Goal: Check status: Check status

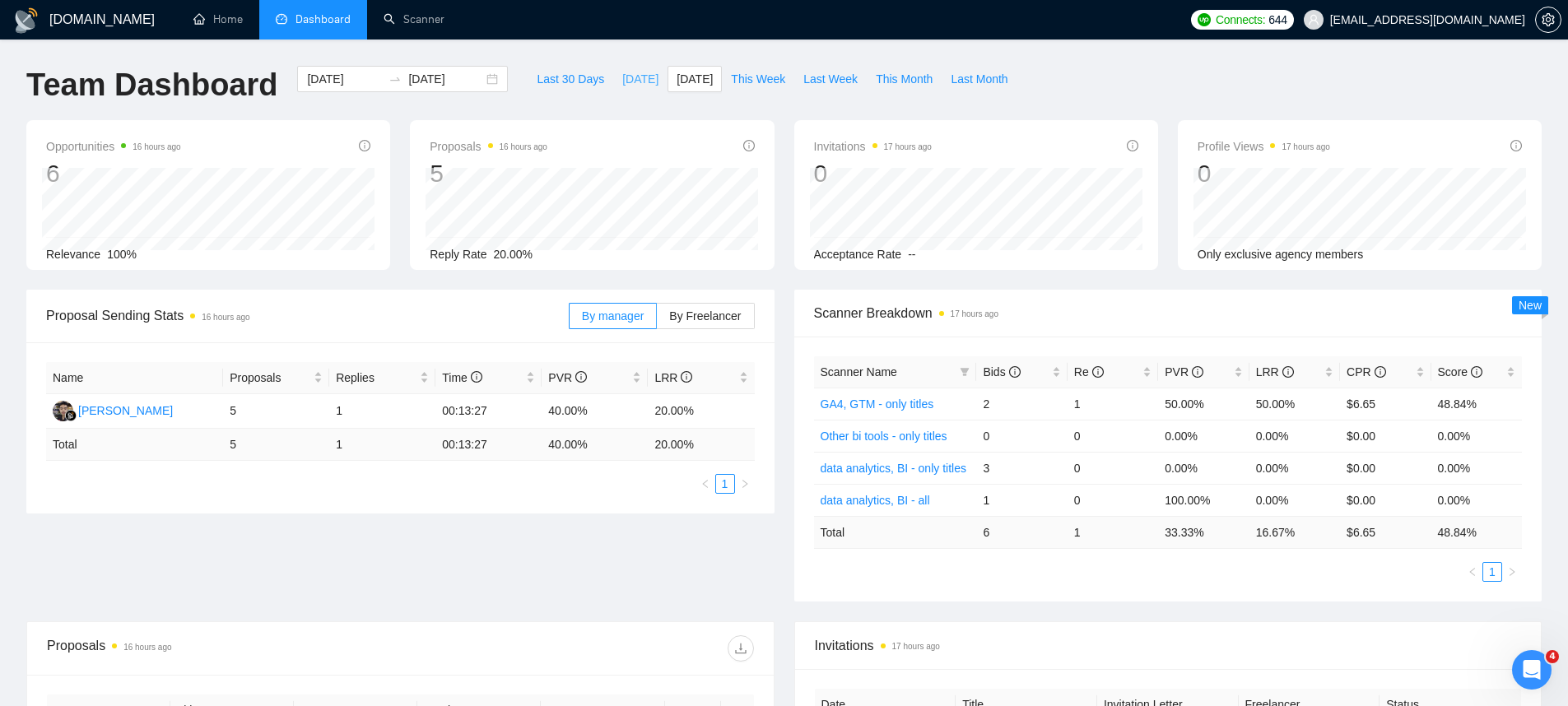
click at [643, 80] on button "[DATE]" at bounding box center [640, 79] width 54 height 27
type input "[DATE]"
click at [374, 71] on div "[DATE] [DATE]" at bounding box center [403, 79] width 211 height 27
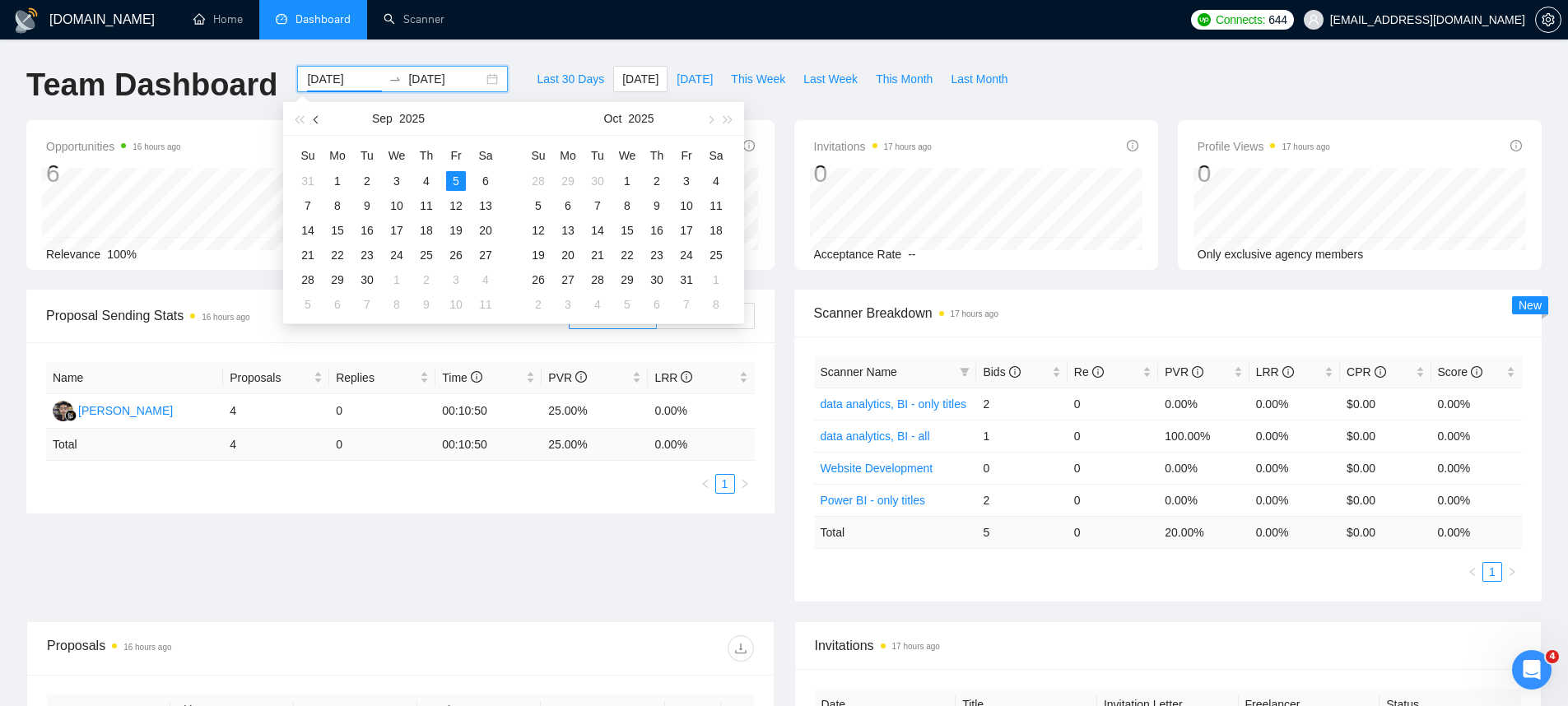
click at [316, 125] on button "button" at bounding box center [317, 119] width 18 height 33
type input "[DATE]"
click at [338, 283] on div "25" at bounding box center [337, 279] width 20 height 20
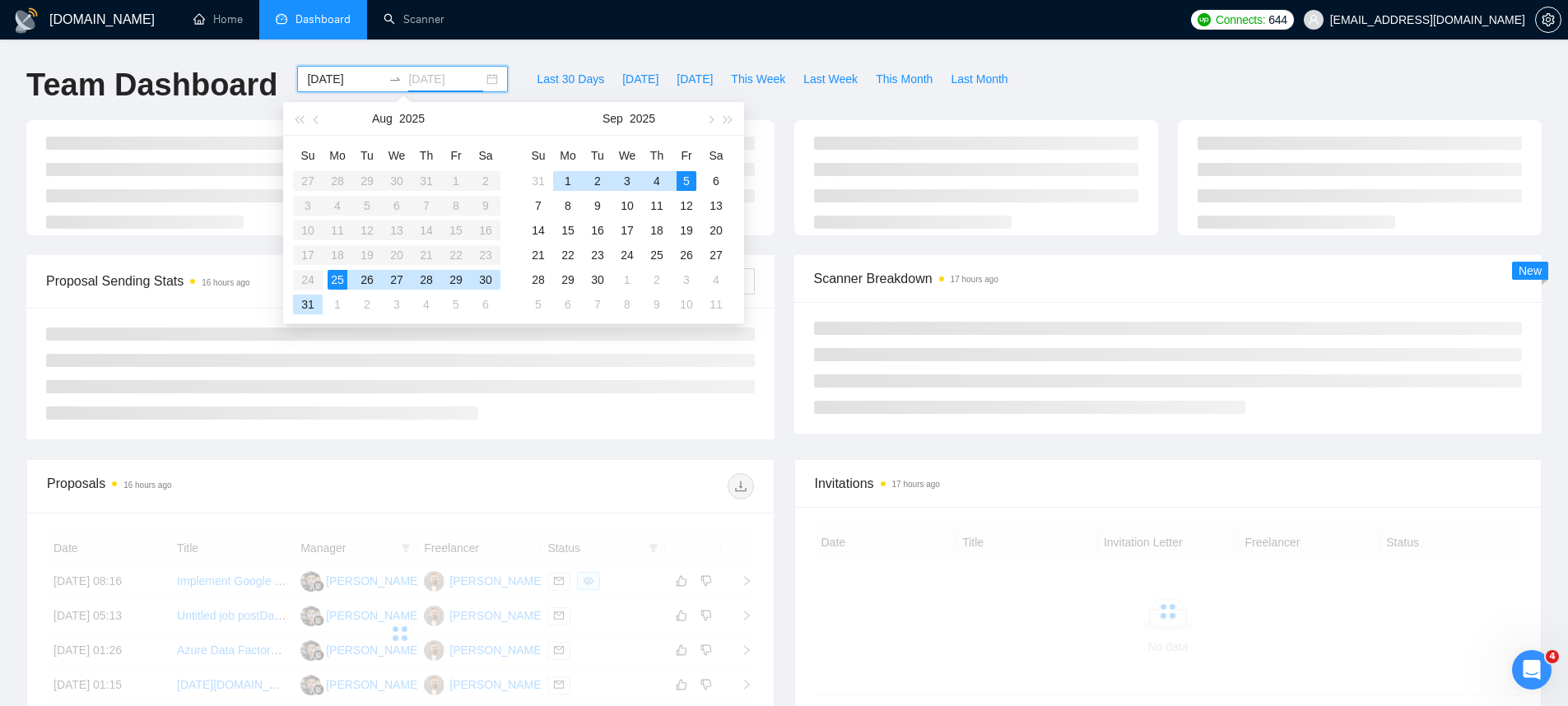
type input "[DATE]"
click at [926, 114] on div "Last 30 Days [DATE] [DATE] This Week Last Week This Month Last Month" at bounding box center [772, 93] width 508 height 54
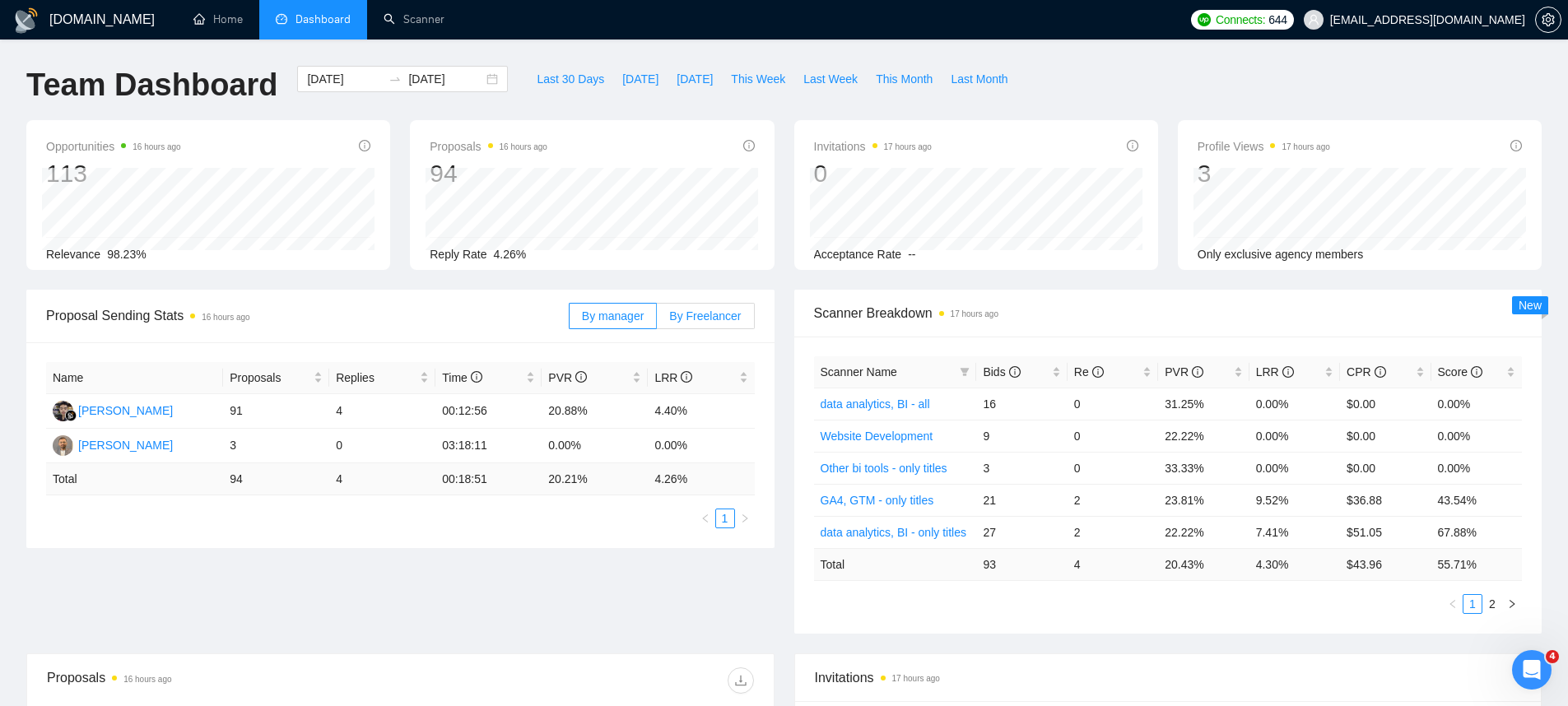
scroll to position [40, 0]
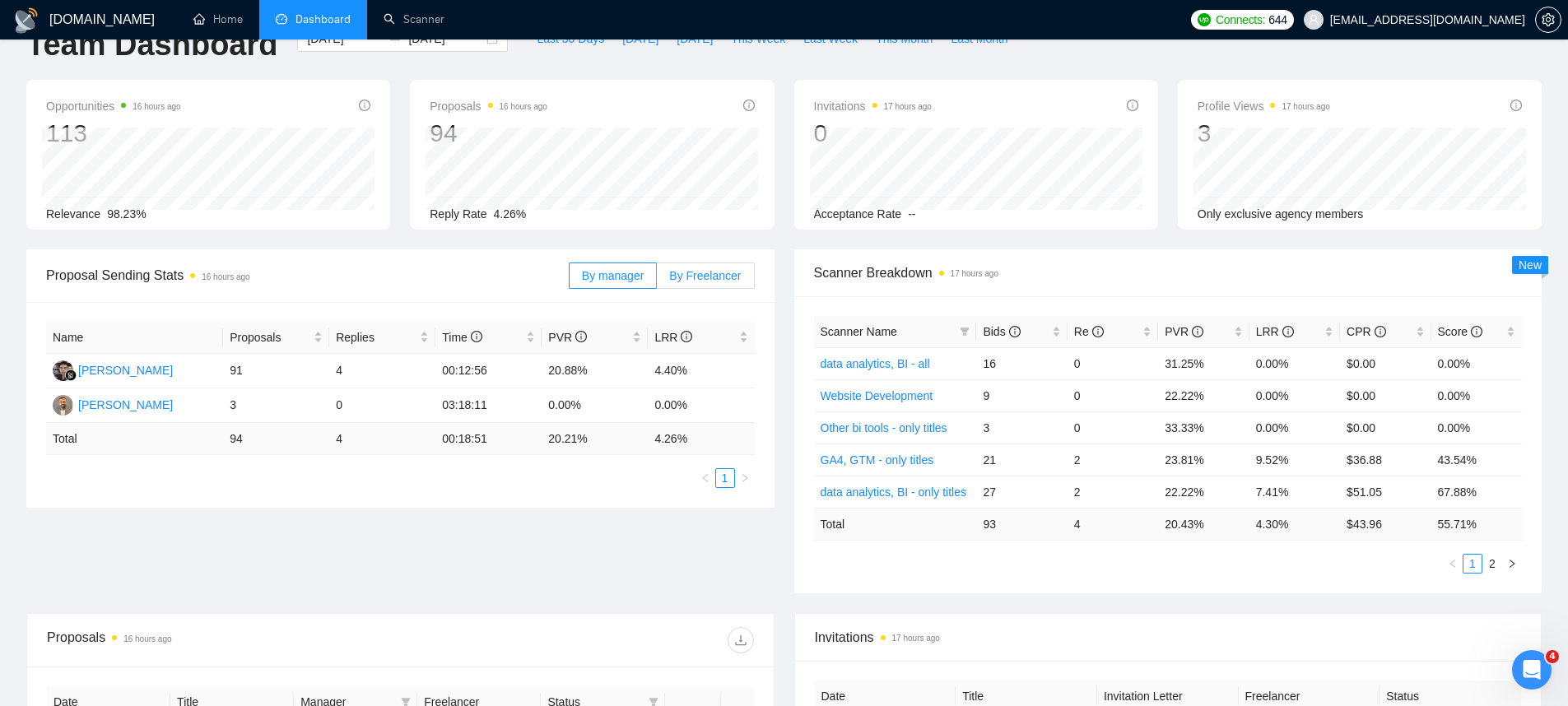
click at [679, 275] on span "By Freelancer" at bounding box center [704, 275] width 71 height 13
click at [657, 279] on input "By Freelancer" at bounding box center [657, 279] width 0 height 0
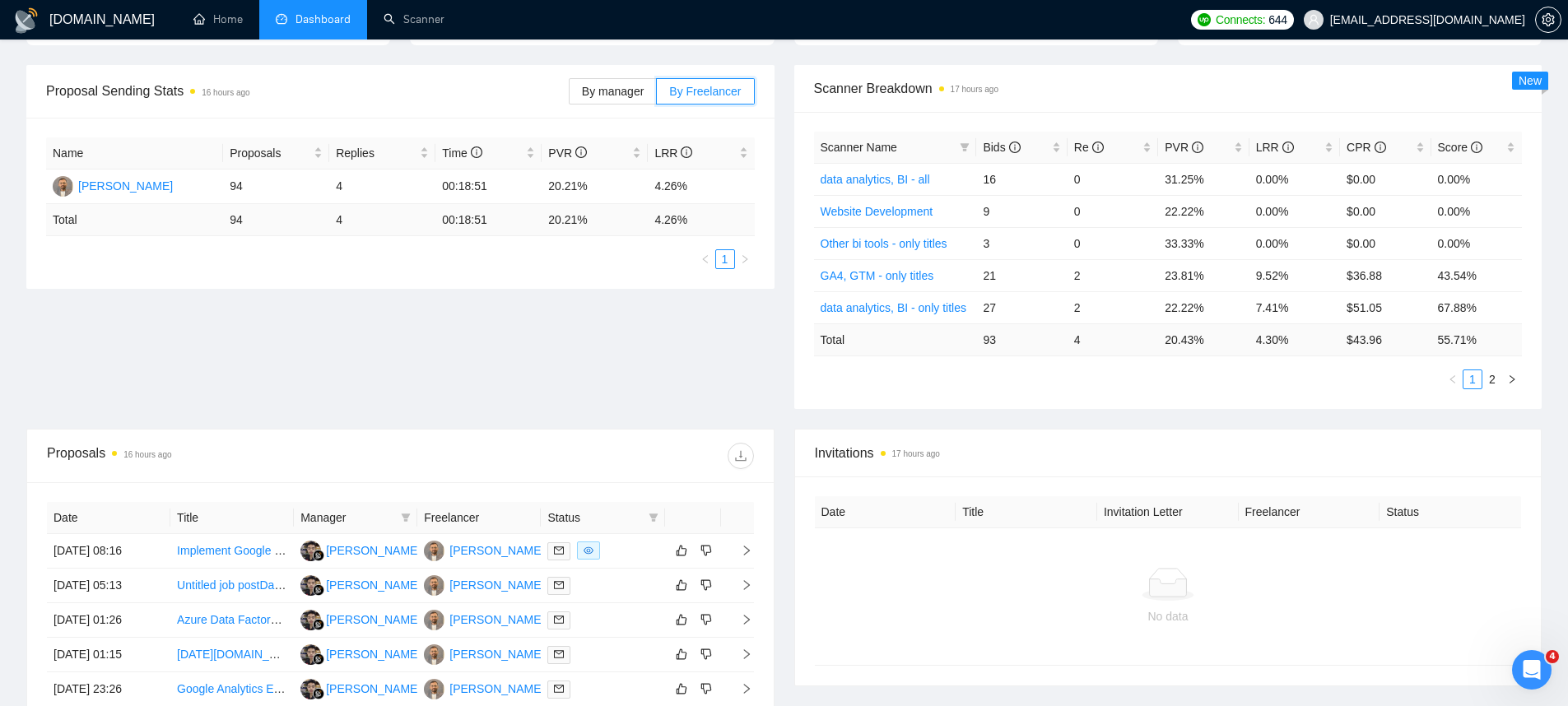
scroll to position [489, 0]
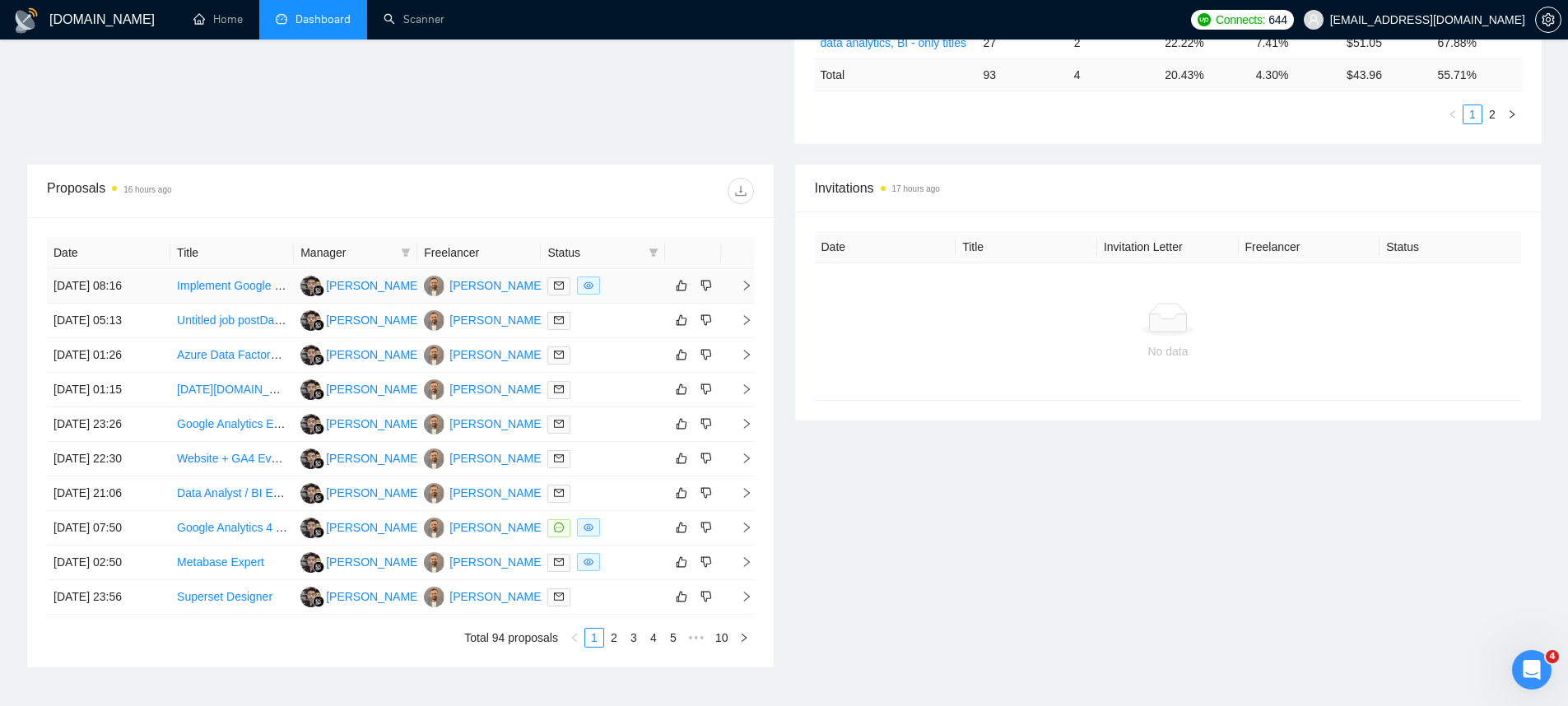
click at [125, 289] on td "[DATE] 08:16" at bounding box center [109, 286] width 124 height 34
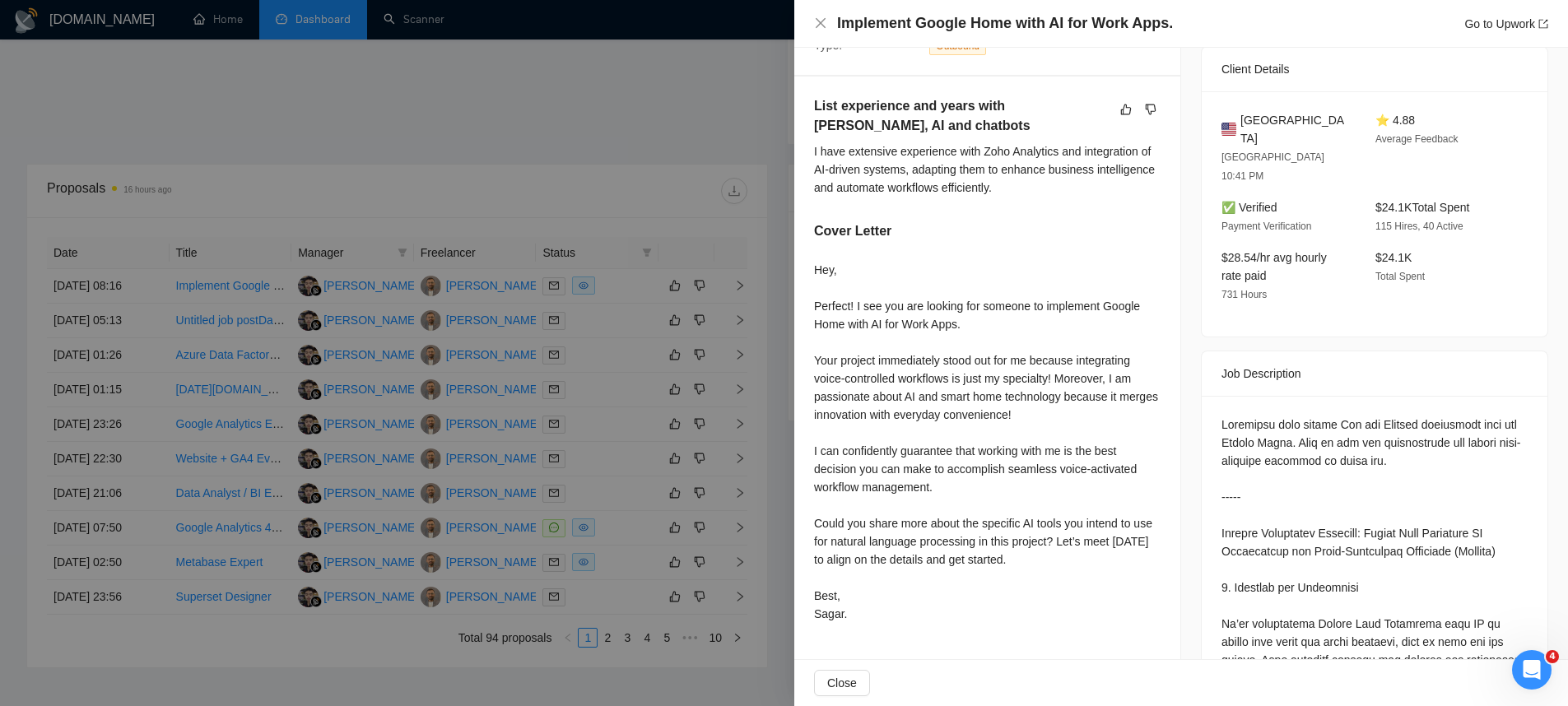
scroll to position [206, 0]
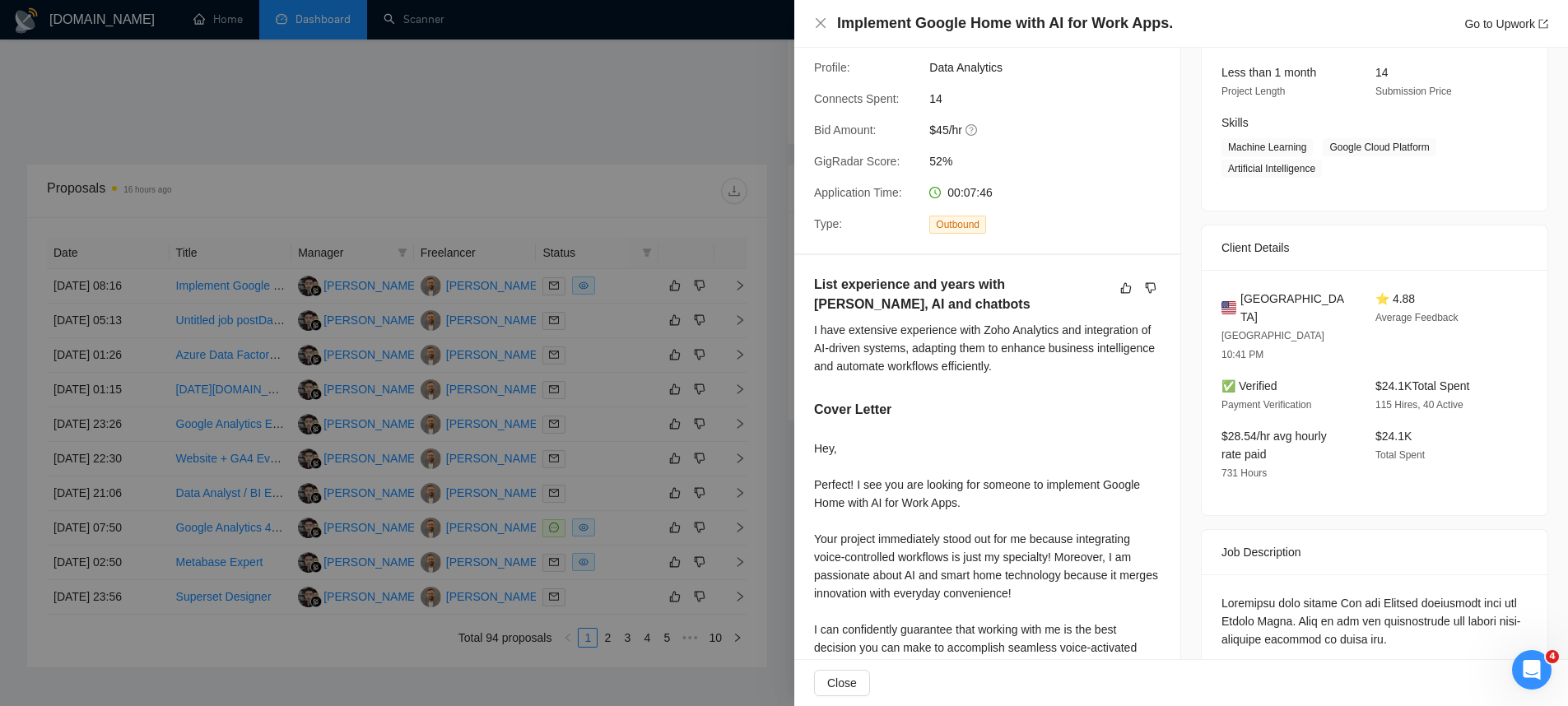
click at [763, 384] on div at bounding box center [784, 353] width 1568 height 706
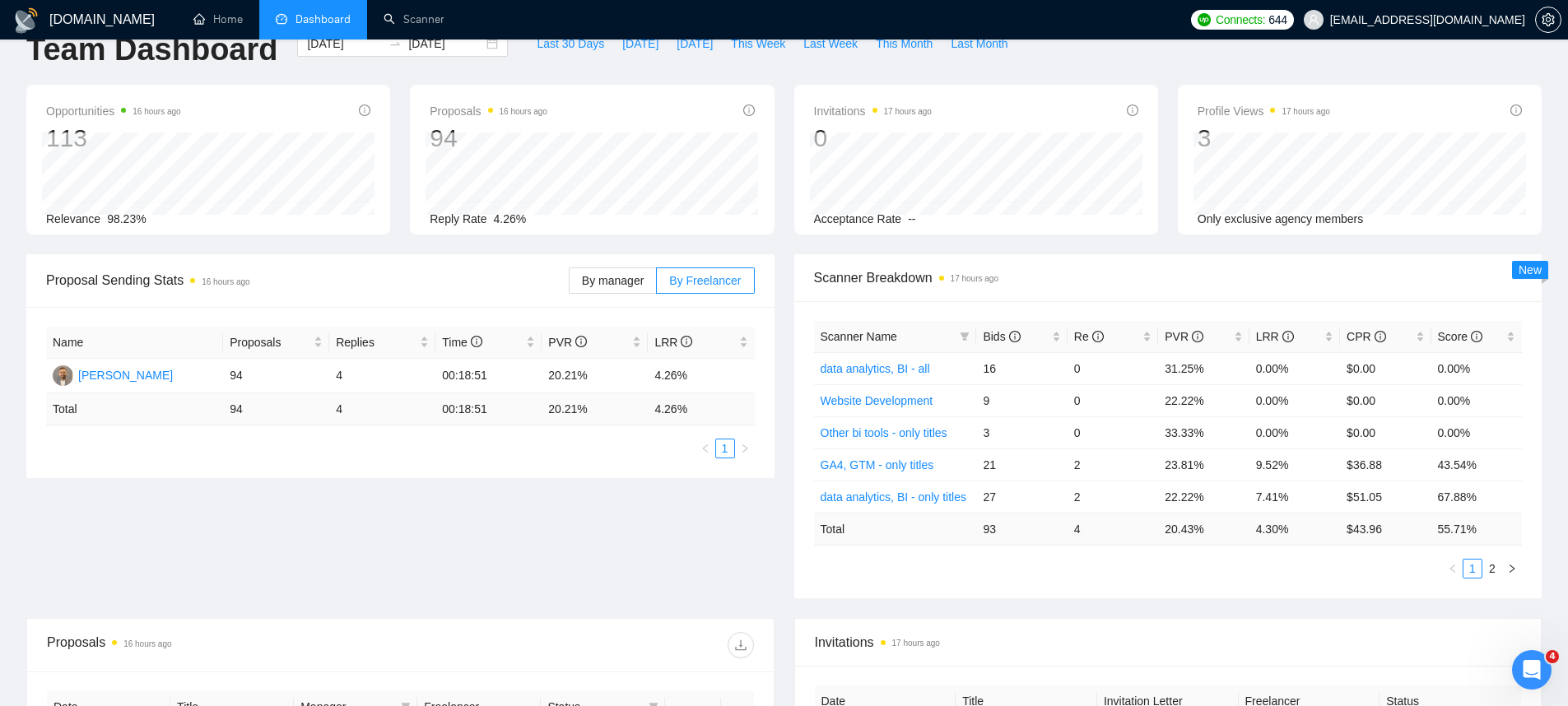
scroll to position [0, 0]
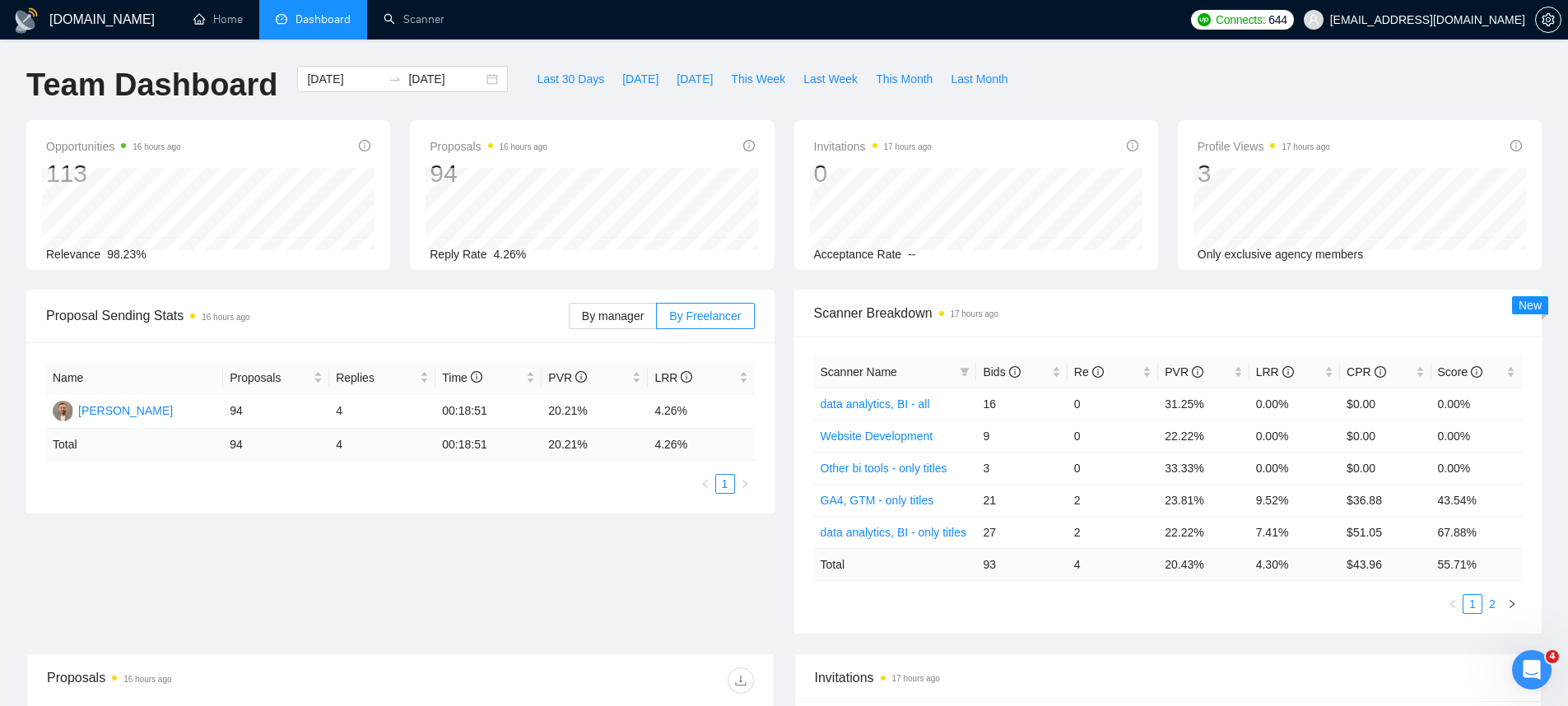
click at [1491, 611] on link "2" at bounding box center [1492, 604] width 18 height 18
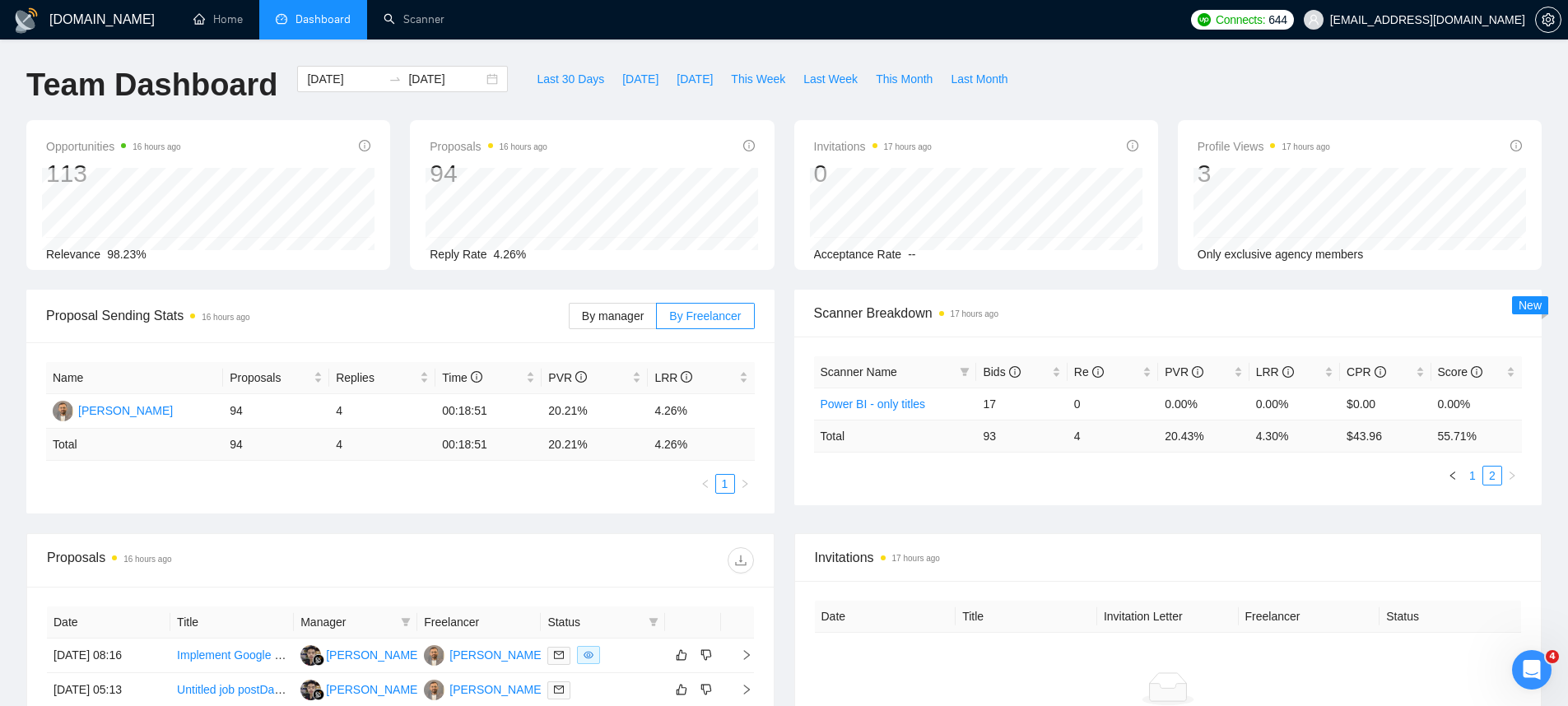
click at [1477, 485] on li "1" at bounding box center [1473, 476] width 20 height 20
